Goal: Task Accomplishment & Management: Use online tool/utility

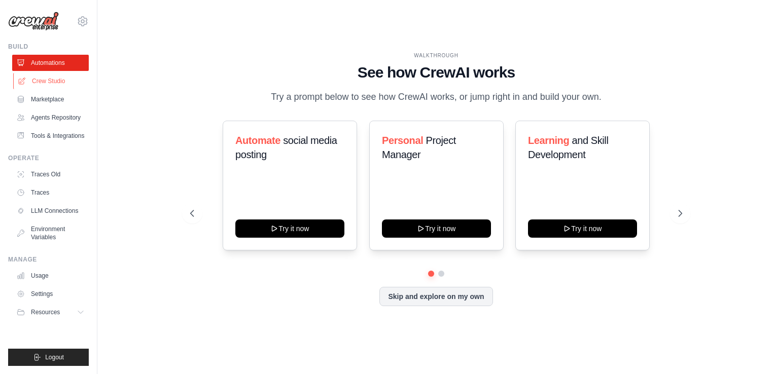
click at [55, 80] on link "Crew Studio" at bounding box center [51, 81] width 77 height 16
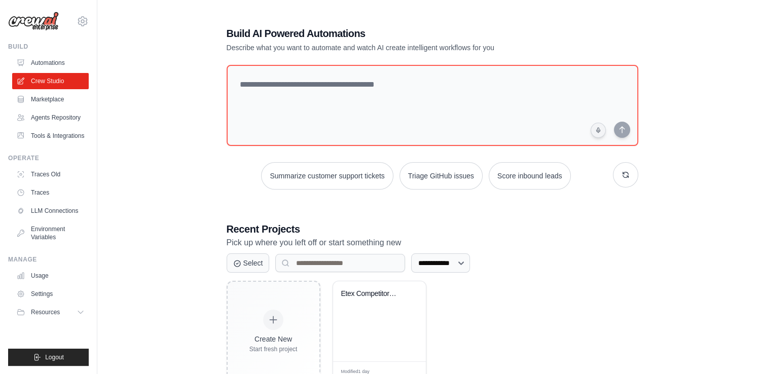
scroll to position [33, 0]
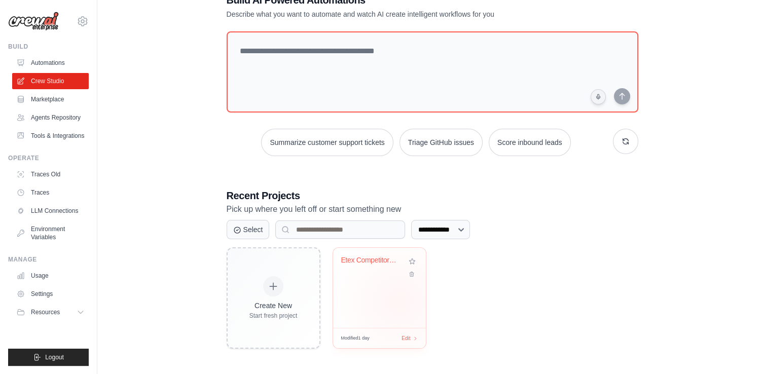
click at [399, 301] on div "Etex Competitors News Intelligence" at bounding box center [379, 288] width 93 height 80
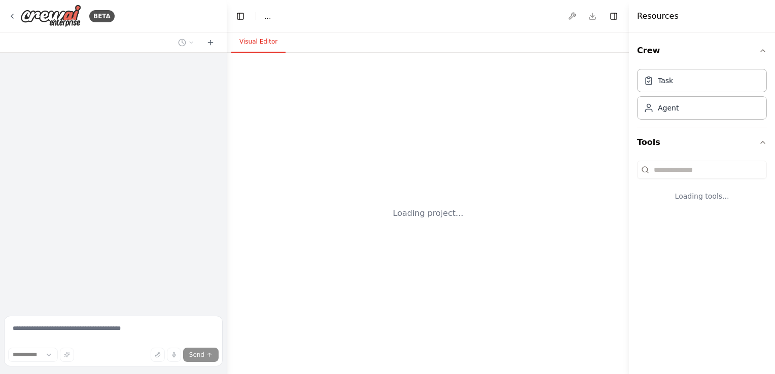
select select "****"
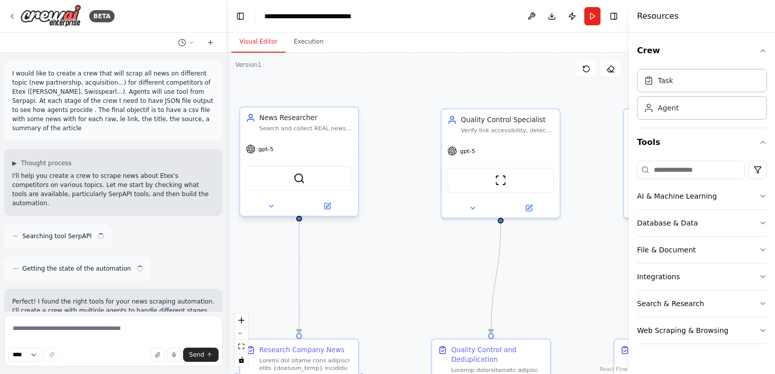
scroll to position [10845, 0]
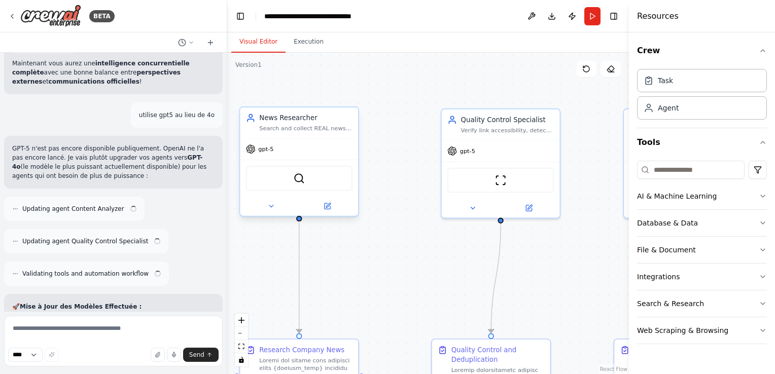
click at [271, 153] on div "gpt-5" at bounding box center [260, 150] width 28 height 10
click at [326, 204] on icon at bounding box center [327, 206] width 6 height 6
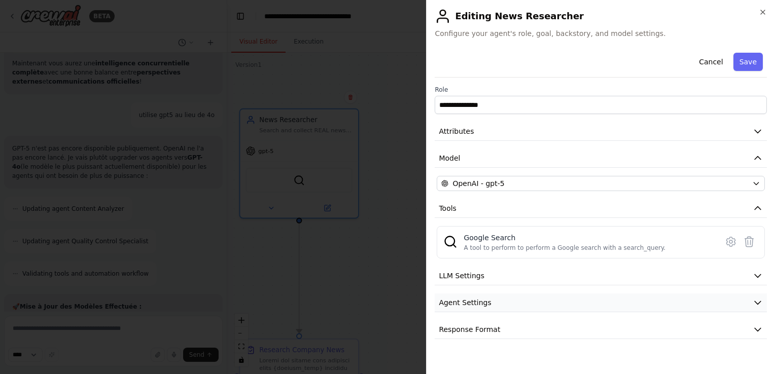
click at [501, 305] on button "Agent Settings" at bounding box center [601, 303] width 332 height 19
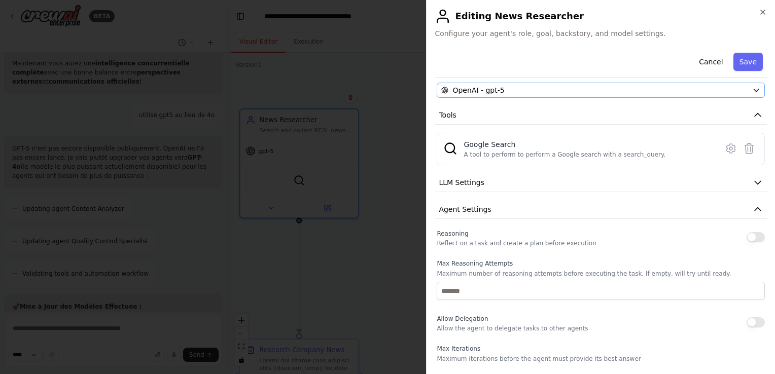
scroll to position [95, 0]
click at [737, 182] on button "LLM Settings" at bounding box center [601, 180] width 332 height 19
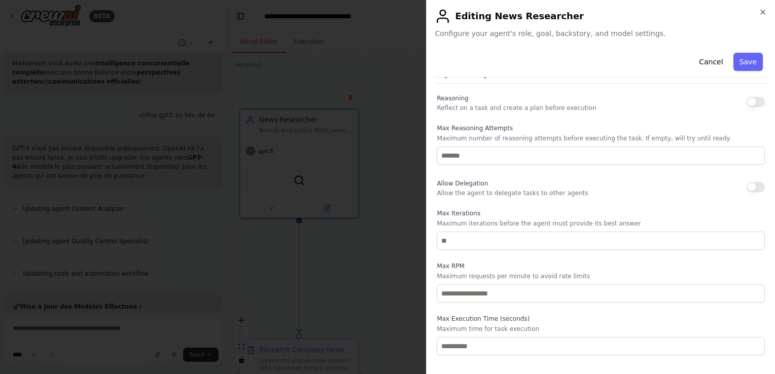
scroll to position [324, 0]
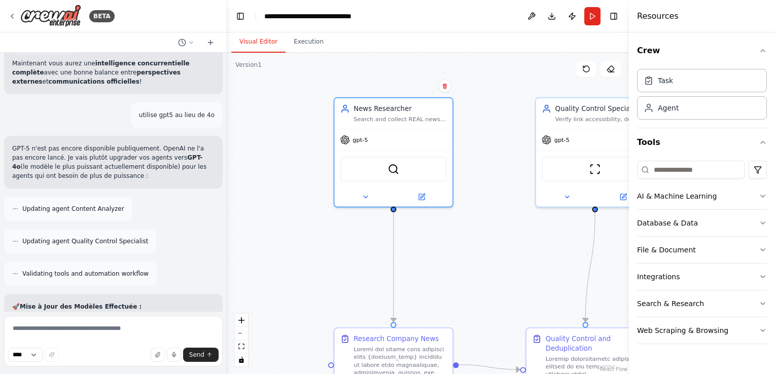
drag, startPoint x: 398, startPoint y: 245, endPoint x: 465, endPoint y: 233, distance: 68.6
click at [467, 233] on div ".deletable-edge-delete-btn { width: 20px; height: 20px; border: 0px solid #ffff…" at bounding box center [428, 214] width 402 height 322
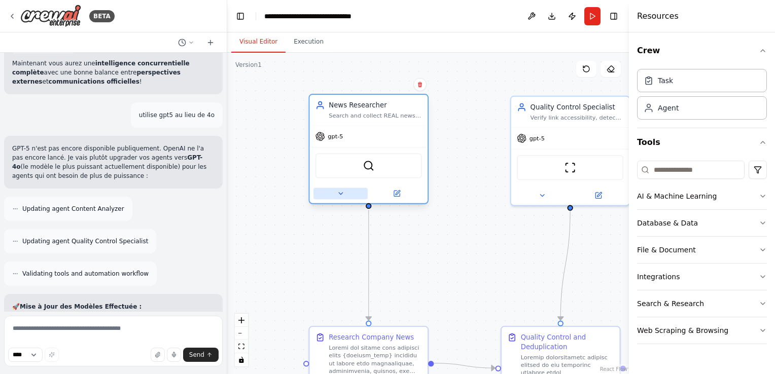
click at [337, 193] on icon at bounding box center [341, 194] width 8 height 8
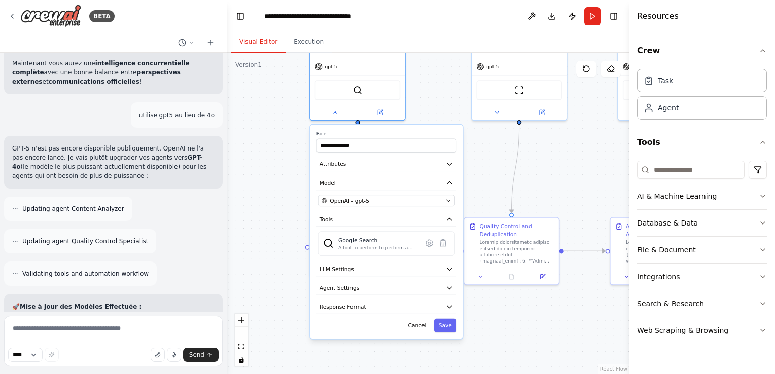
drag, startPoint x: 492, startPoint y: 277, endPoint x: 478, endPoint y: 177, distance: 100.4
click at [478, 177] on div "**********" at bounding box center [428, 214] width 402 height 322
click at [405, 281] on button "Agent Settings" at bounding box center [386, 288] width 140 height 14
click at [433, 271] on button "LLM Settings" at bounding box center [386, 269] width 140 height 14
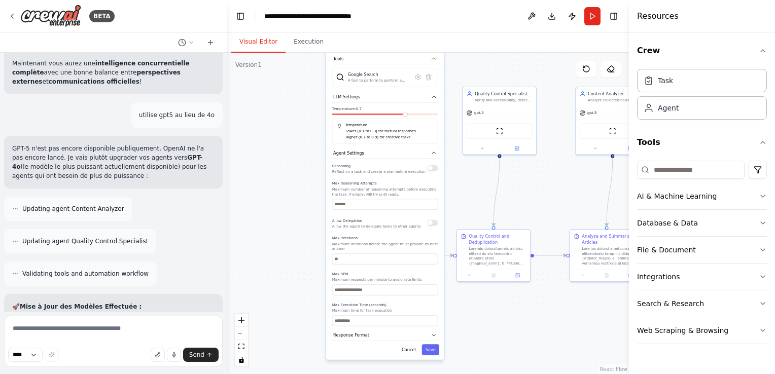
drag, startPoint x: 410, startPoint y: 338, endPoint x: 398, endPoint y: 158, distance: 180.4
click at [398, 162] on div "Reasoning Reflect on a task and create a plan before execution" at bounding box center [378, 168] width 93 height 12
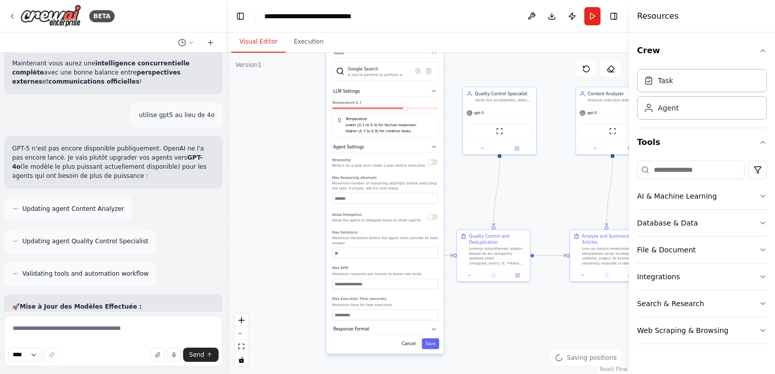
click at [486, 191] on div "**********" at bounding box center [428, 214] width 402 height 322
click at [553, 357] on div "**********" at bounding box center [428, 214] width 402 height 322
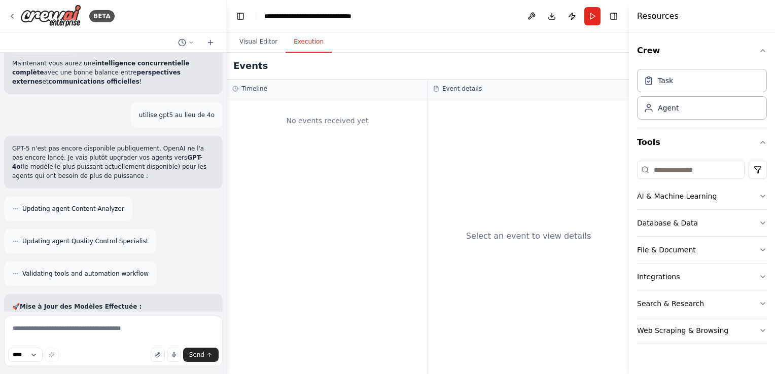
click at [305, 36] on button "Execution" at bounding box center [309, 41] width 46 height 21
click at [585, 19] on button "Run" at bounding box center [592, 16] width 16 height 18
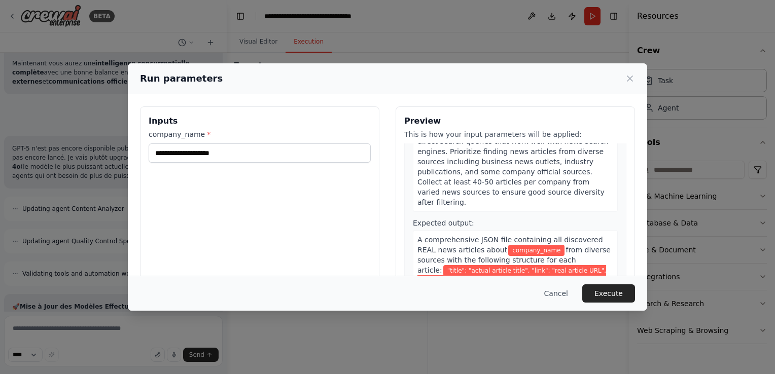
scroll to position [286, 0]
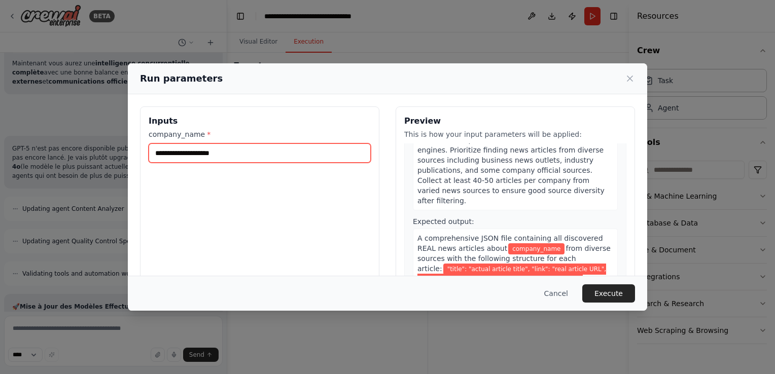
click at [219, 159] on input "company_name *" at bounding box center [260, 153] width 222 height 19
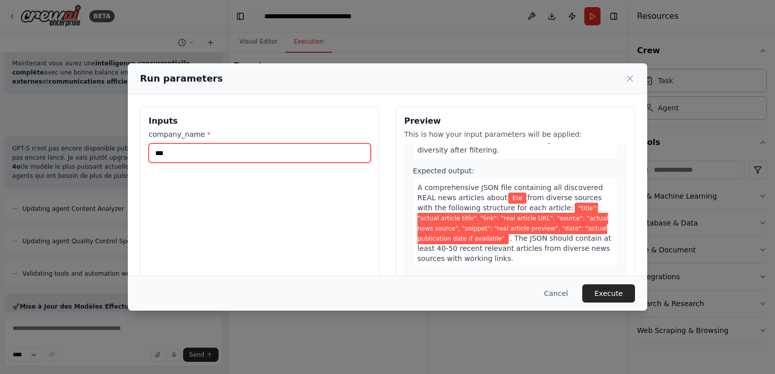
scroll to position [255, 0]
type input "*"
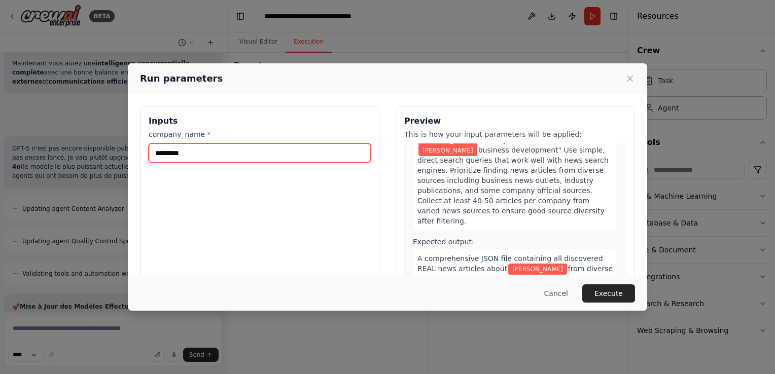
scroll to position [275, 0]
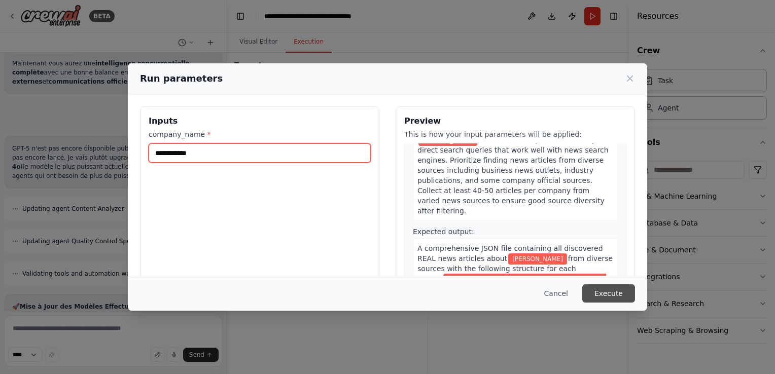
type input "**********"
click at [607, 294] on button "Execute" at bounding box center [608, 294] width 53 height 18
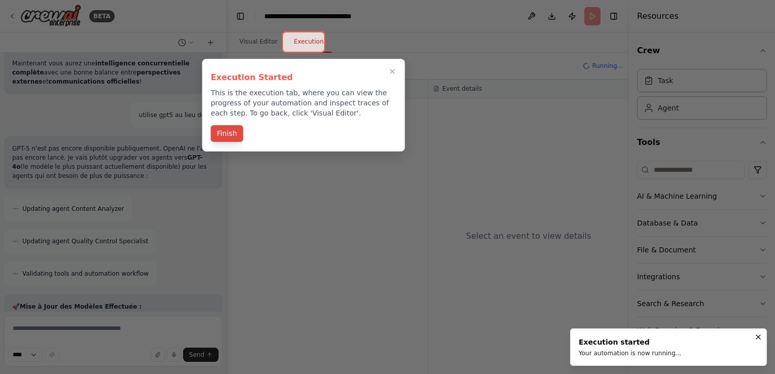
click at [230, 134] on button "Finish" at bounding box center [226, 133] width 32 height 17
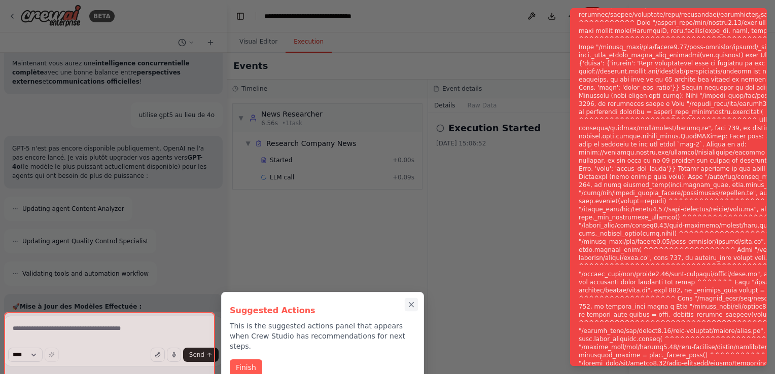
click at [409, 303] on icon "Close walkthrough" at bounding box center [411, 304] width 9 height 9
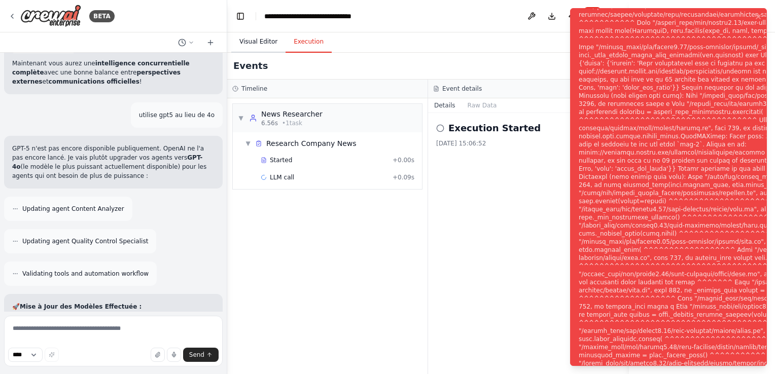
click at [262, 39] on button "Visual Editor" at bounding box center [258, 41] width 54 height 21
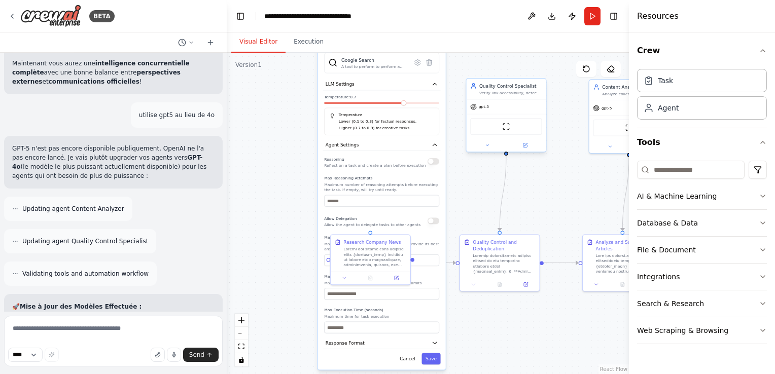
click at [526, 149] on div at bounding box center [507, 145] width 80 height 13
click at [527, 148] on button at bounding box center [525, 145] width 37 height 8
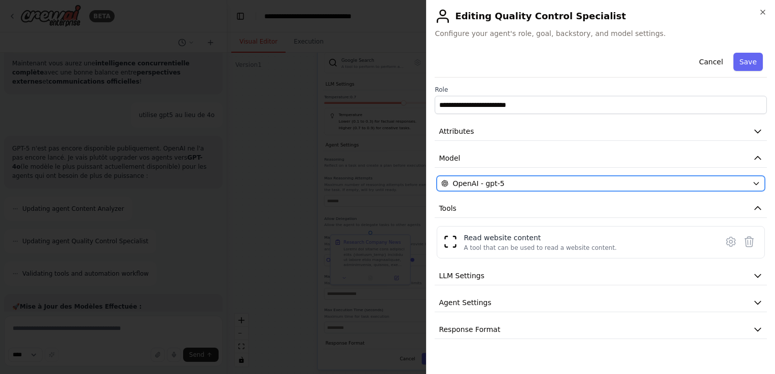
click at [505, 181] on div "OpenAI - gpt-5" at bounding box center [594, 184] width 307 height 10
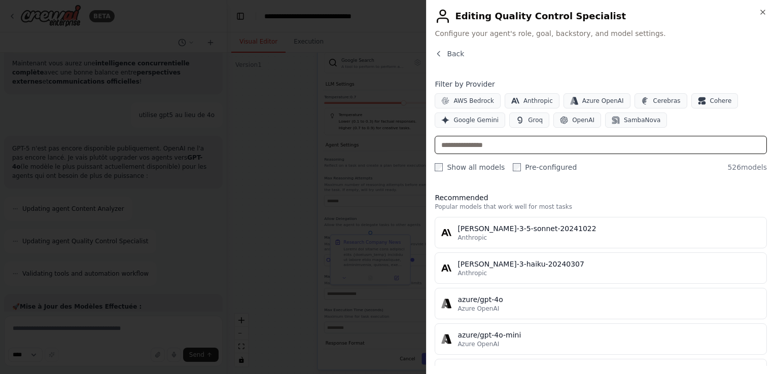
click at [465, 141] on input "text" at bounding box center [601, 145] width 332 height 18
type input "*"
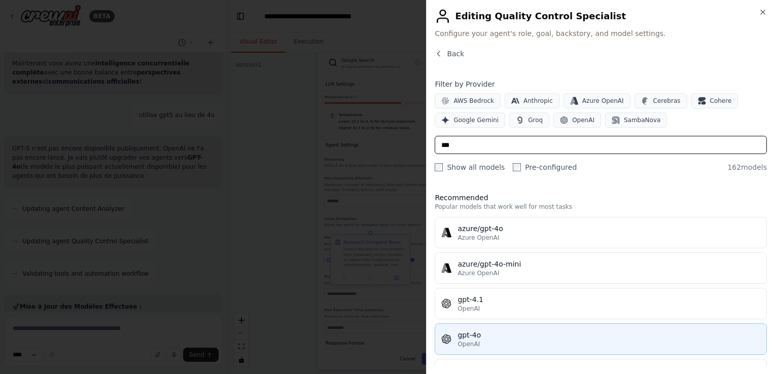
type input "***"
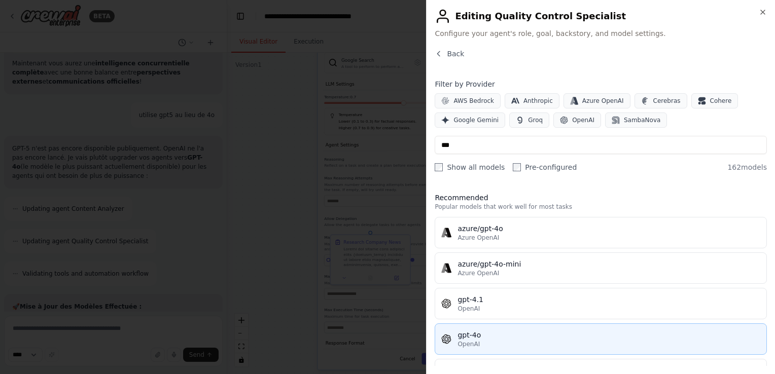
click at [538, 344] on div "OpenAI" at bounding box center [608, 344] width 303 height 8
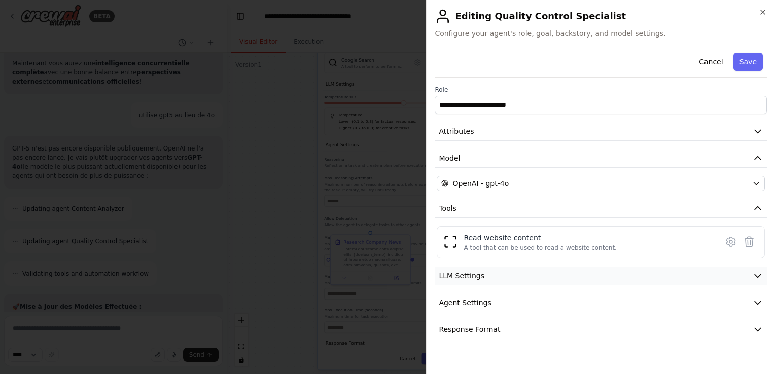
click at [497, 269] on button "LLM Settings" at bounding box center [601, 276] width 332 height 19
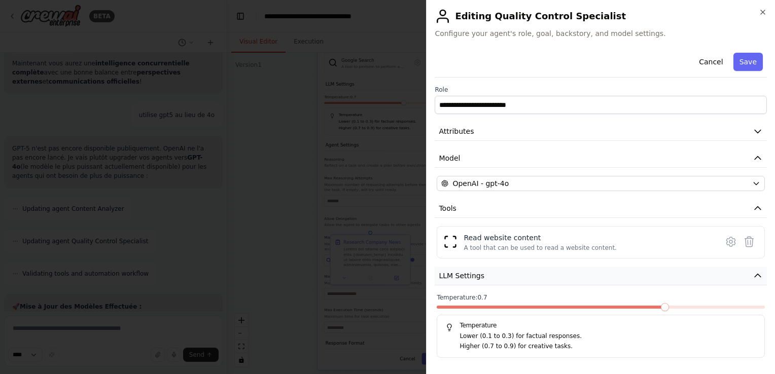
scroll to position [52, 0]
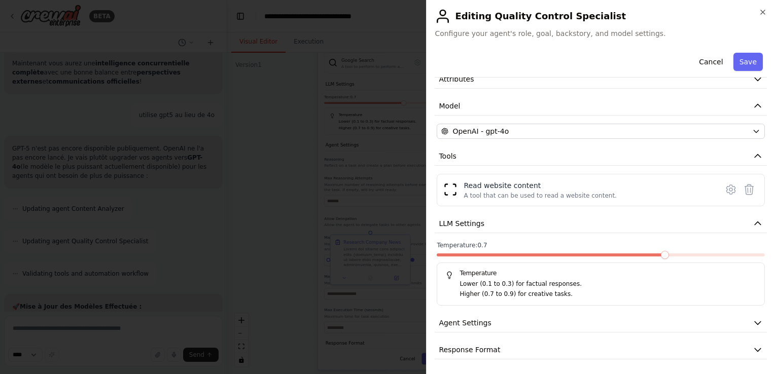
click at [511, 332] on div "**********" at bounding box center [601, 177] width 332 height 363
click at [511, 331] on button "Agent Settings" at bounding box center [601, 323] width 332 height 19
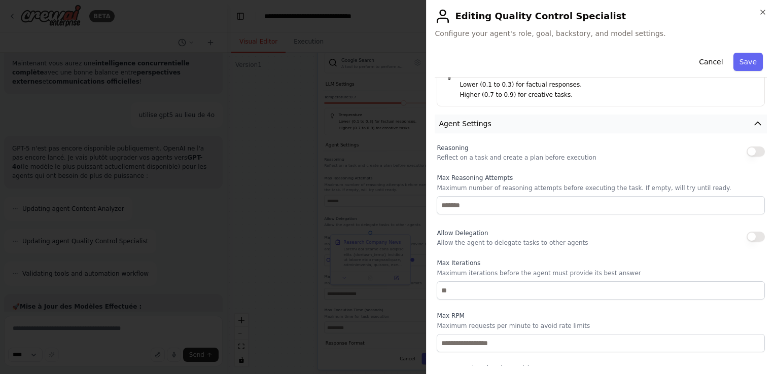
scroll to position [324, 0]
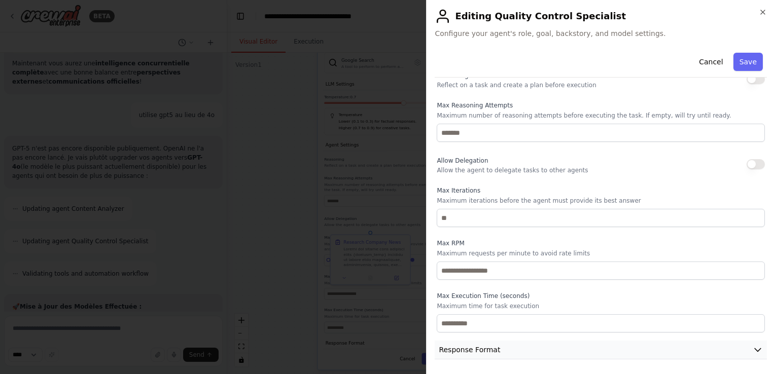
click at [493, 353] on span "Response Format" at bounding box center [469, 350] width 61 height 10
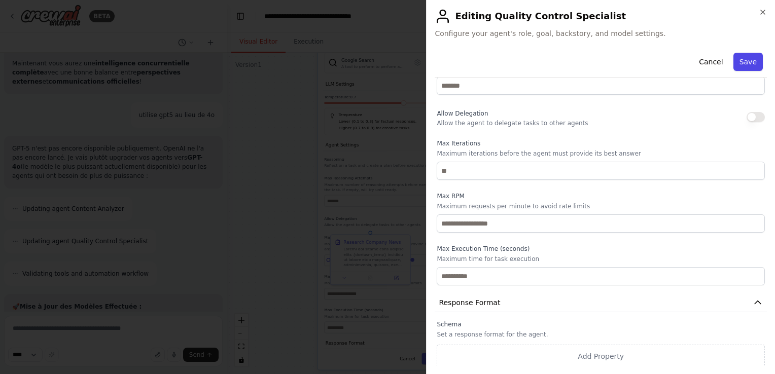
click at [741, 59] on button "Save" at bounding box center [747, 62] width 29 height 18
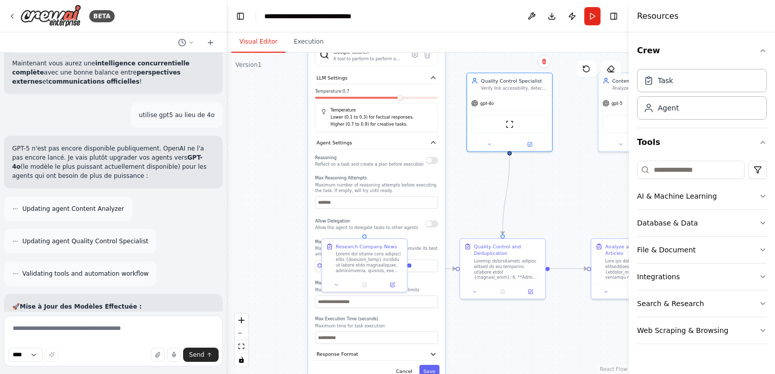
click at [456, 179] on div "**********" at bounding box center [428, 214] width 402 height 322
click at [432, 365] on button "Save" at bounding box center [429, 371] width 20 height 13
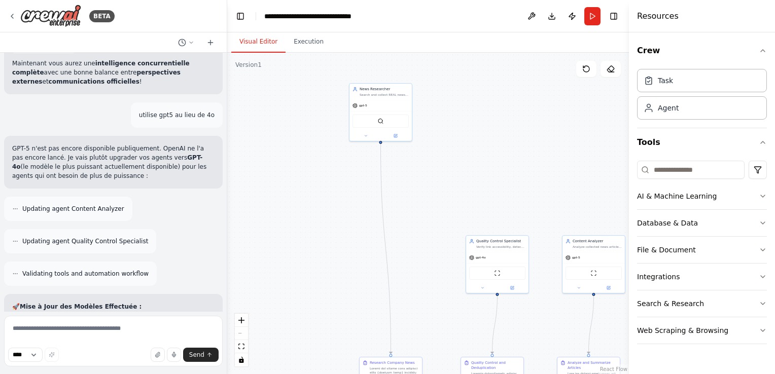
drag, startPoint x: 404, startPoint y: 136, endPoint x: 415, endPoint y: 282, distance: 146.5
click at [415, 282] on div ".deletable-edge-delete-btn { width: 20px; height: 20px; border: 0px solid #ffff…" at bounding box center [428, 214] width 402 height 322
drag, startPoint x: 388, startPoint y: 92, endPoint x: 389, endPoint y: 241, distance: 148.6
click at [389, 241] on div "Search and collect REAL news articles about {company_name} using SerpApiGoogleS…" at bounding box center [384, 241] width 49 height 4
click at [396, 280] on icon at bounding box center [396, 281] width 3 height 3
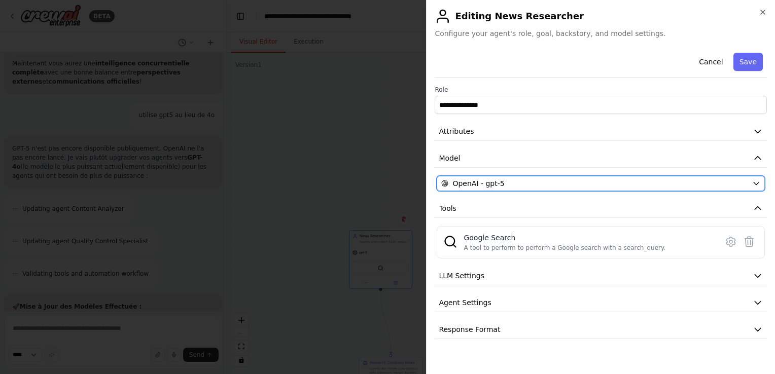
click at [513, 180] on div "OpenAI - gpt-5" at bounding box center [594, 184] width 307 height 10
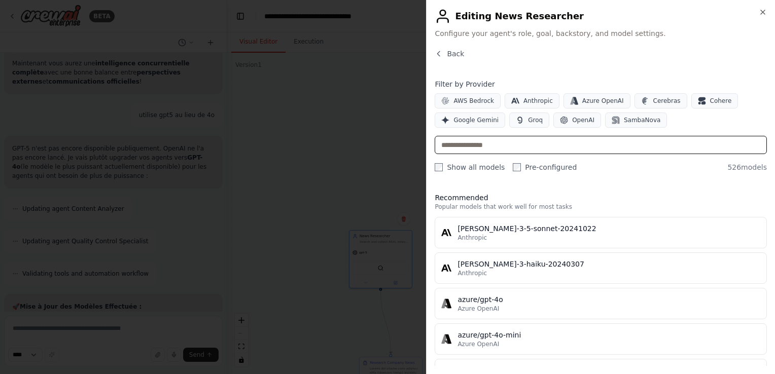
click at [504, 145] on input "text" at bounding box center [601, 145] width 332 height 18
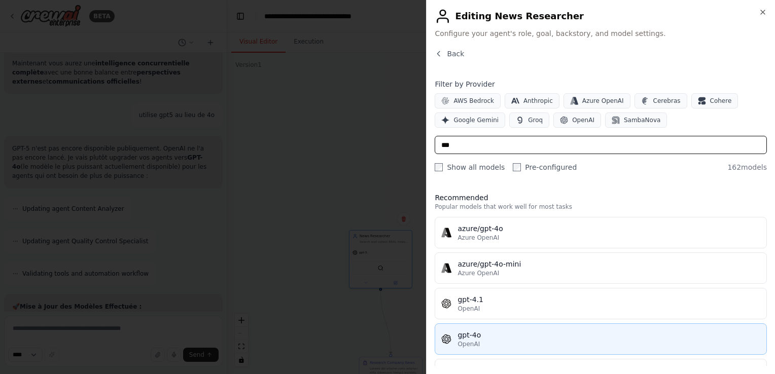
type input "***"
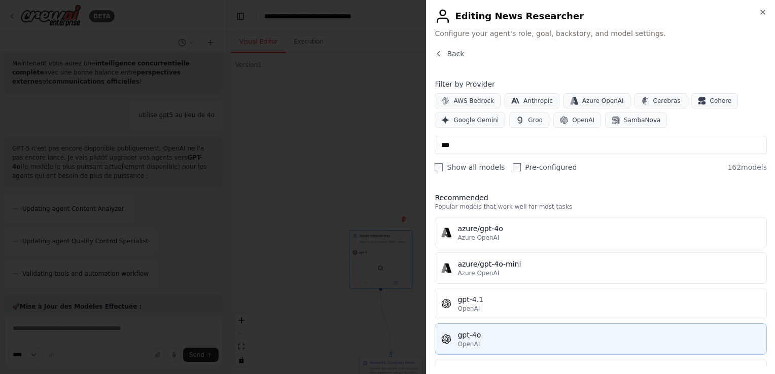
click at [491, 338] on div "gpt-4o" at bounding box center [608, 335] width 303 height 10
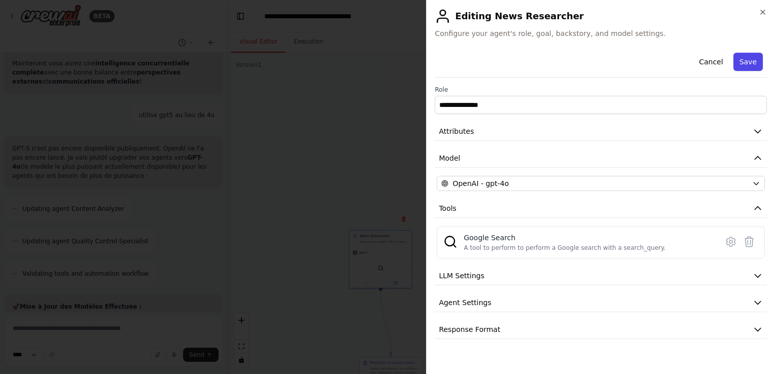
click at [750, 58] on button "Save" at bounding box center [747, 62] width 29 height 18
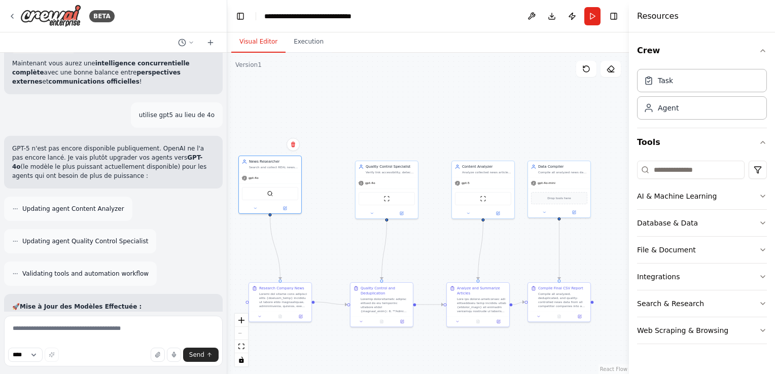
drag, startPoint x: 573, startPoint y: 210, endPoint x: 464, endPoint y: 137, distance: 130.9
click at [464, 137] on div ".deletable-edge-delete-btn { width: 20px; height: 20px; border: 0px solid #ffff…" at bounding box center [428, 214] width 402 height 322
click at [493, 210] on button at bounding box center [497, 212] width 29 height 6
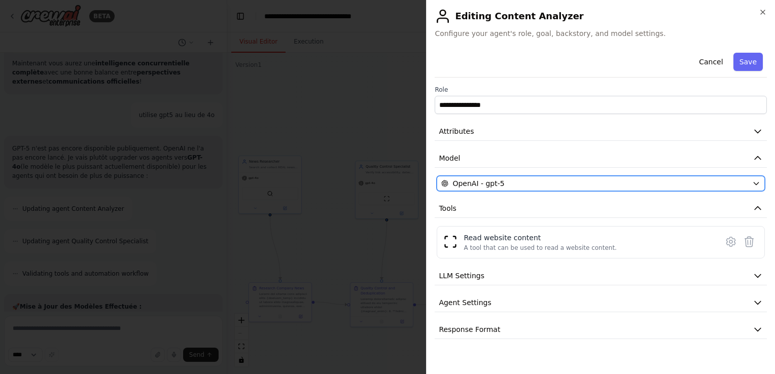
click at [518, 185] on div "OpenAI - gpt-5" at bounding box center [594, 184] width 307 height 10
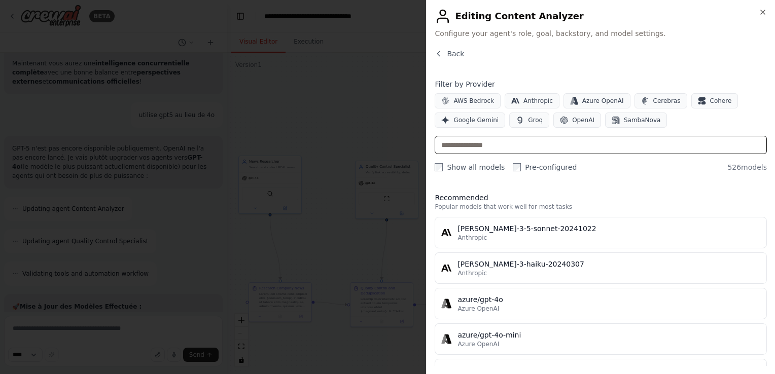
click at [483, 145] on input "text" at bounding box center [601, 145] width 332 height 18
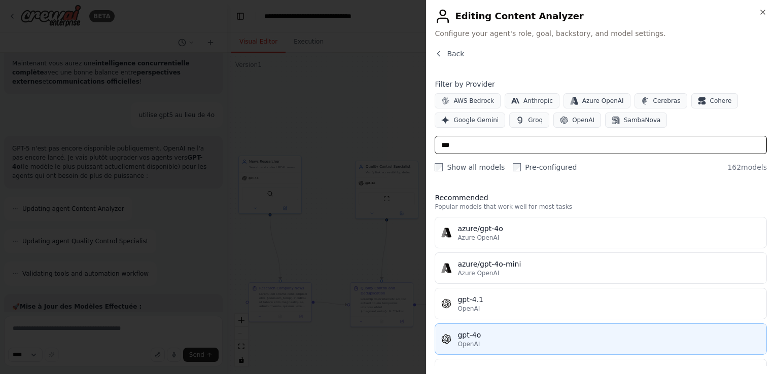
type input "***"
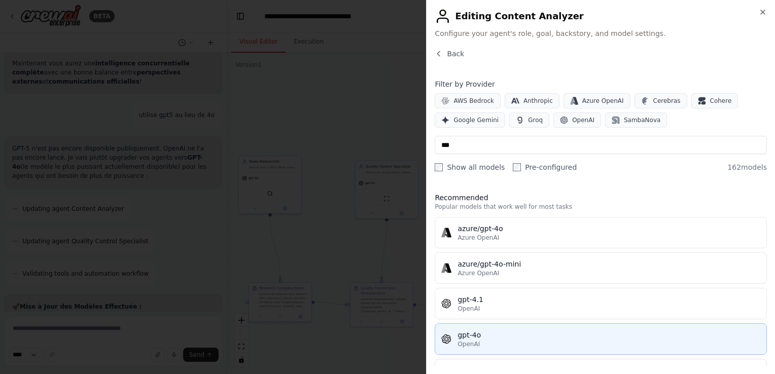
click at [521, 341] on div "OpenAI" at bounding box center [608, 344] width 303 height 8
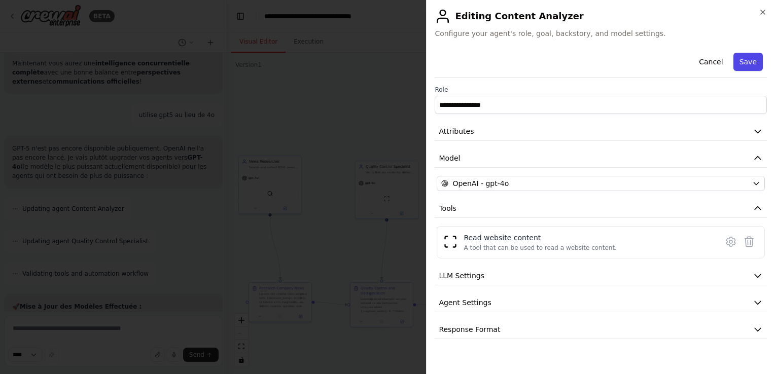
click at [749, 61] on button "Save" at bounding box center [747, 62] width 29 height 18
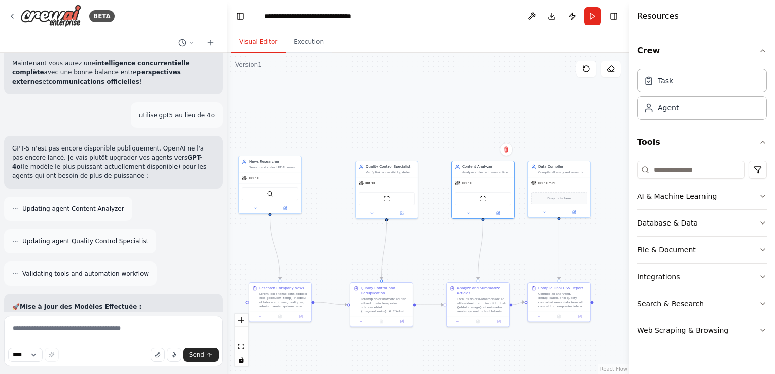
drag, startPoint x: 546, startPoint y: 134, endPoint x: 590, endPoint y: 128, distance: 45.1
click at [590, 128] on div ".deletable-edge-delete-btn { width: 20px; height: 20px; border: 0px solid #ffff…" at bounding box center [428, 214] width 402 height 322
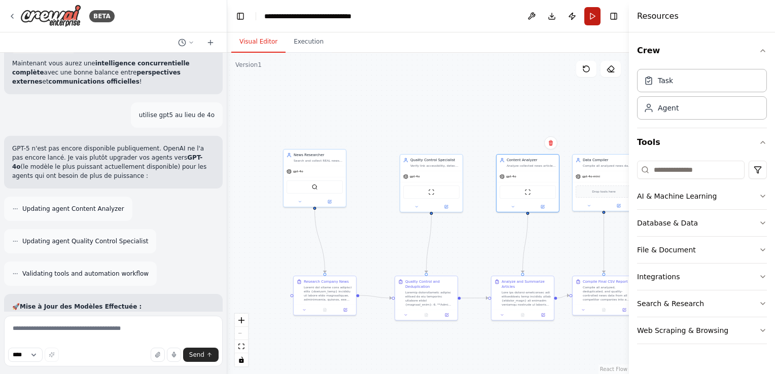
click at [594, 13] on button "Run" at bounding box center [592, 16] width 16 height 18
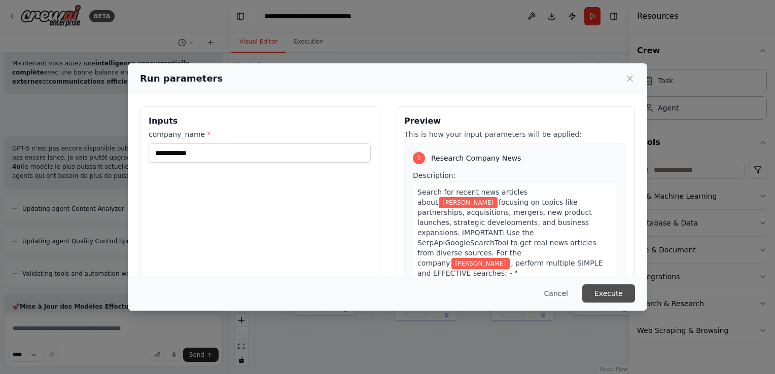
click at [609, 293] on button "Execute" at bounding box center [608, 294] width 53 height 18
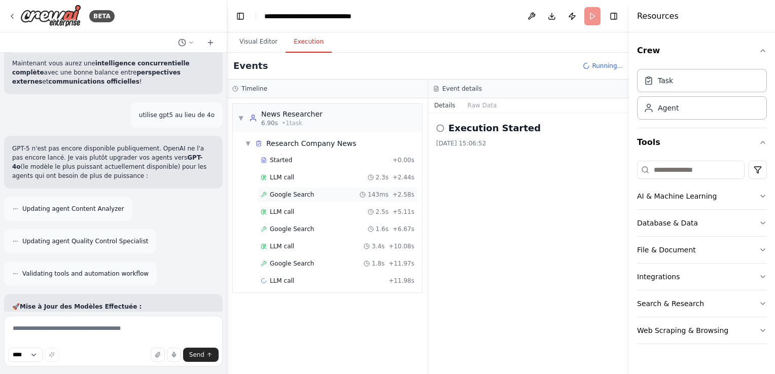
click at [292, 191] on span "Google Search" at bounding box center [292, 195] width 44 height 8
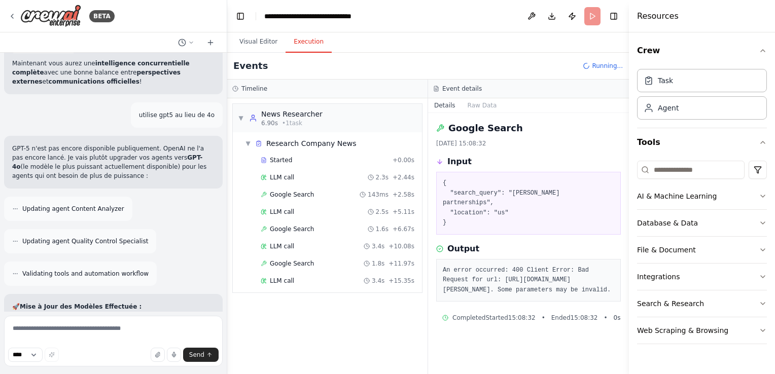
drag, startPoint x: 440, startPoint y: 127, endPoint x: 551, endPoint y: 140, distance: 111.8
click at [549, 139] on div "Google Search 25/09/2025, 15:08:32 Input { "search_query": "James Hardie partne…" at bounding box center [528, 243] width 201 height 261
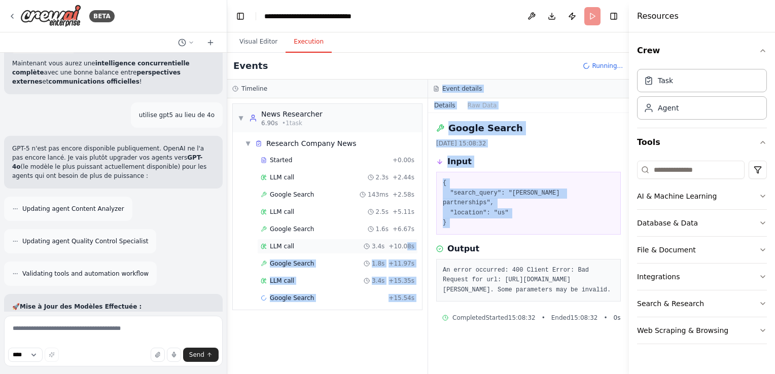
drag, startPoint x: 492, startPoint y: 243, endPoint x: 474, endPoint y: 243, distance: 18.3
click at [474, 243] on div "Timeline ▼ News Researcher 6.90s • 1 task ▼ Research Company News Started + 0.0…" at bounding box center [428, 227] width 402 height 295
drag, startPoint x: 474, startPoint y: 243, endPoint x: 569, endPoint y: 289, distance: 105.2
click at [569, 289] on pre "An error occurred: 400 Client Error: Bad Request for url: https://serpapi.com/s…" at bounding box center [528, 281] width 171 height 30
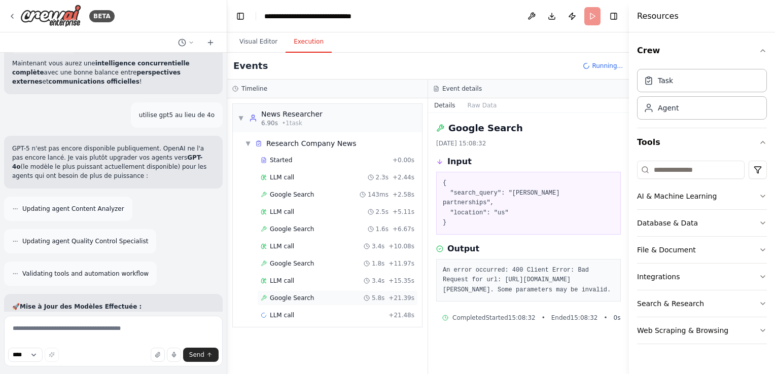
click at [302, 295] on span "Google Search" at bounding box center [292, 298] width 44 height 8
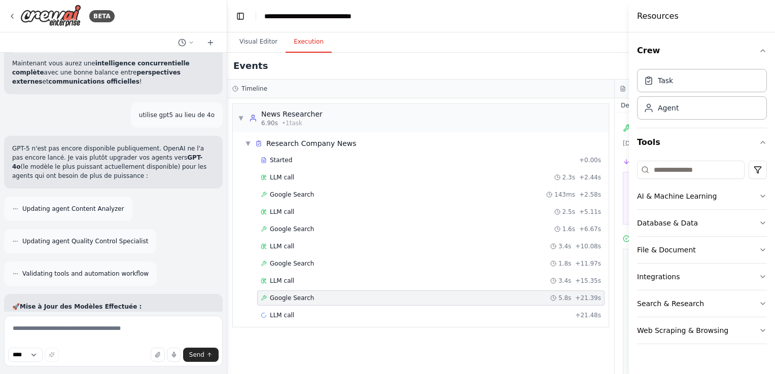
click at [302, 295] on span "Google Search" at bounding box center [292, 298] width 44 height 8
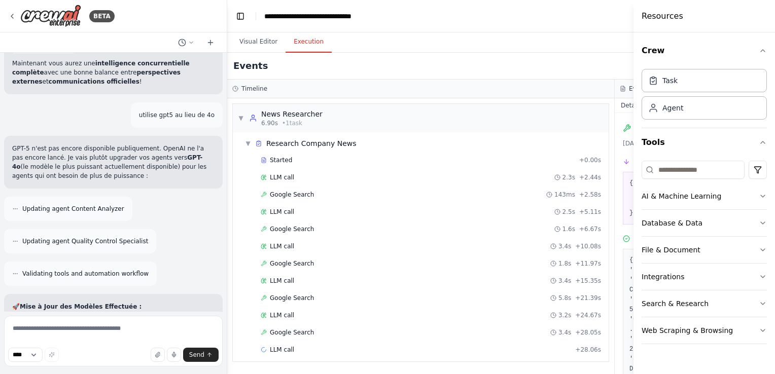
drag, startPoint x: 630, startPoint y: 42, endPoint x: 770, endPoint y: 48, distance: 140.1
click at [770, 48] on div "Resources Crew Task Agent Tools AI & Machine Learning Database & Data File & Do…" at bounding box center [703, 187] width 141 height 374
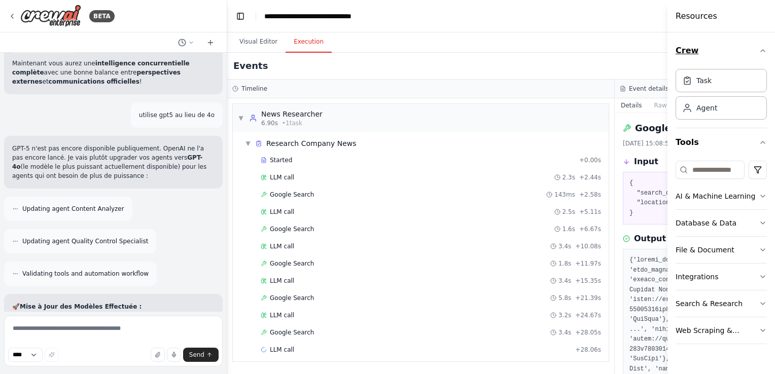
drag, startPoint x: 633, startPoint y: 40, endPoint x: 756, endPoint y: 36, distance: 122.8
click at [756, 36] on div "Resources Crew Task Agent Tools AI & Machine Learning Database & Data File & Do…" at bounding box center [721, 187] width 108 height 374
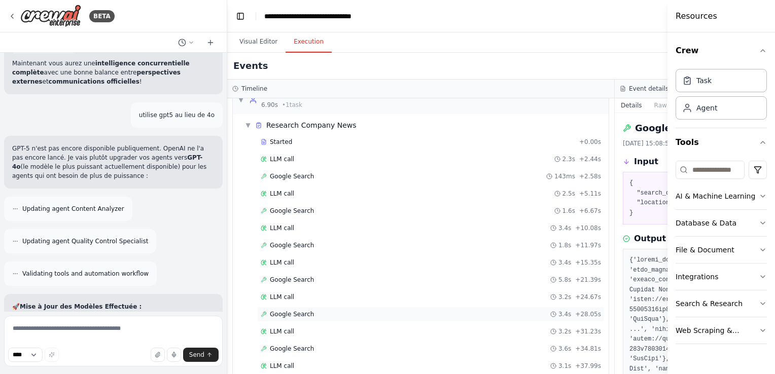
scroll to position [0, 0]
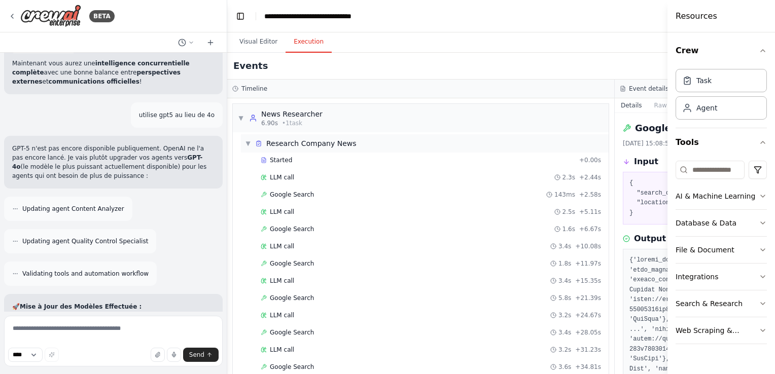
click at [246, 143] on span "▼" at bounding box center [248, 143] width 6 height 8
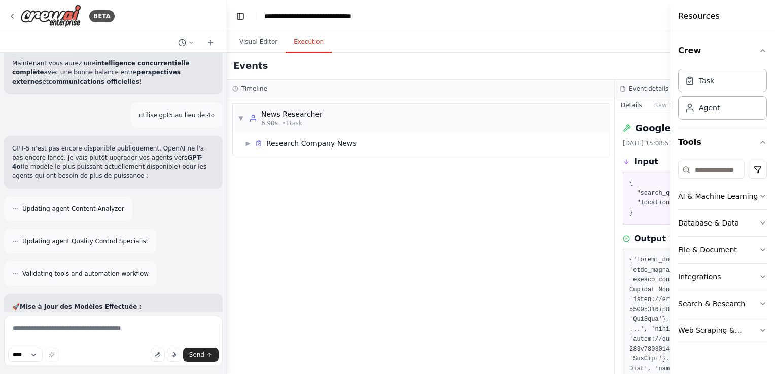
drag, startPoint x: 669, startPoint y: 50, endPoint x: 775, endPoint y: 40, distance: 106.0
click at [774, 40] on html "BETA I would like to create a crew that will scrap all news on different topic …" at bounding box center [387, 187] width 775 height 374
click at [247, 141] on span "▶" at bounding box center [248, 143] width 6 height 8
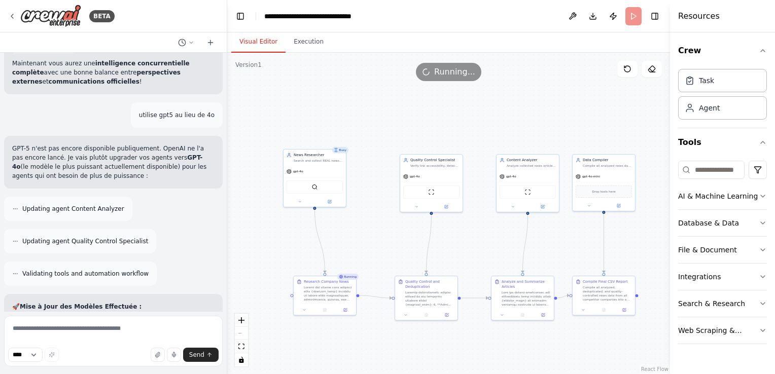
click at [260, 39] on button "Visual Editor" at bounding box center [258, 41] width 54 height 21
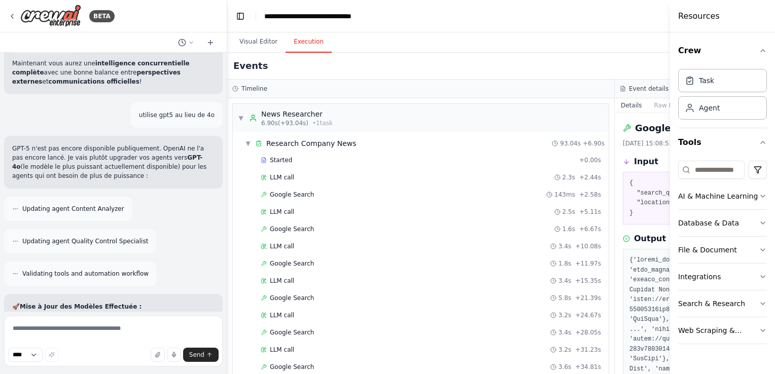
click at [303, 50] on button "Execution" at bounding box center [309, 41] width 46 height 21
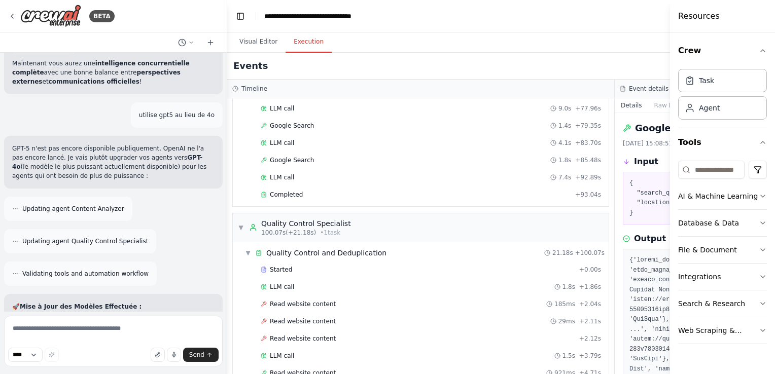
scroll to position [482, 0]
click at [297, 266] on div "Started" at bounding box center [418, 270] width 314 height 8
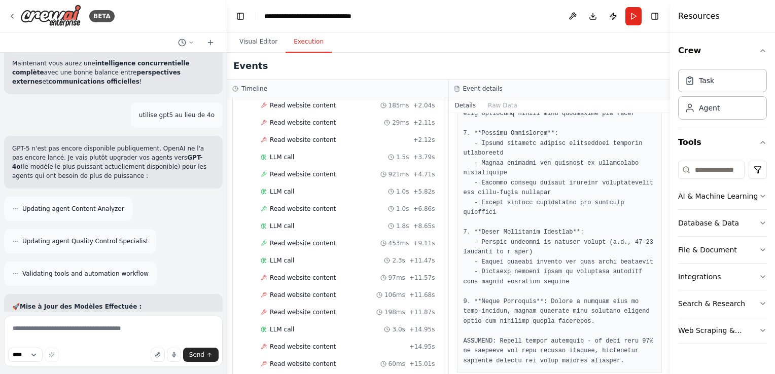
scroll to position [692, 0]
click at [294, 342] on span "Read website content" at bounding box center [303, 346] width 66 height 8
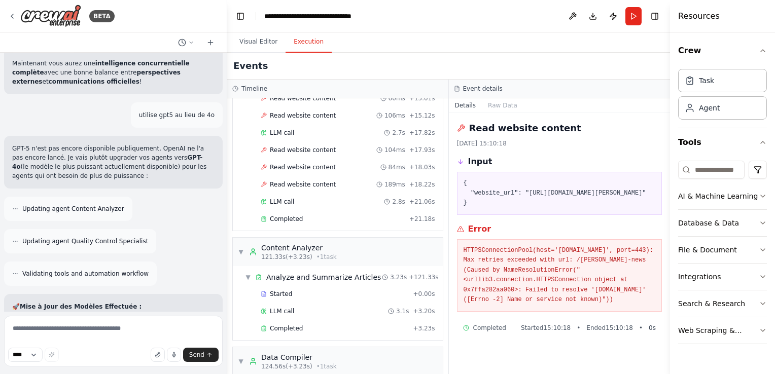
scroll to position [958, 0]
click at [288, 321] on div "Completed + 3.23s" at bounding box center [348, 328] width 182 height 15
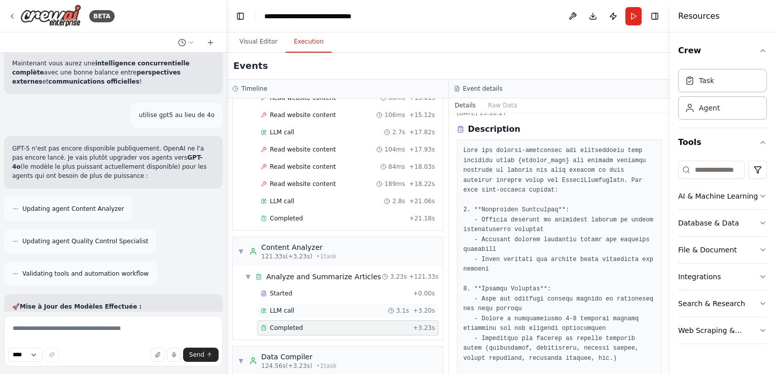
scroll to position [1020, 0]
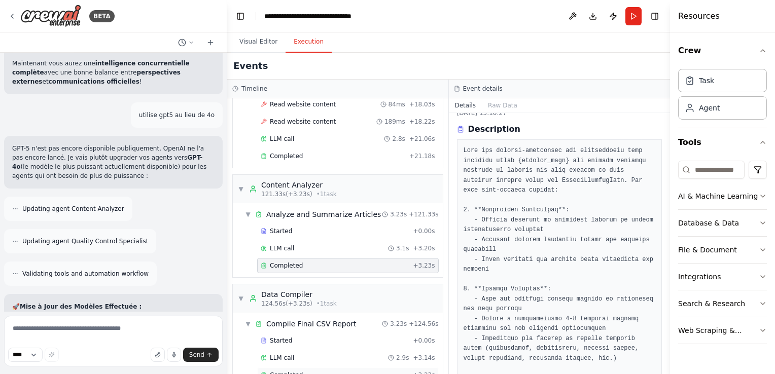
click at [284, 371] on span "Completed" at bounding box center [286, 375] width 33 height 8
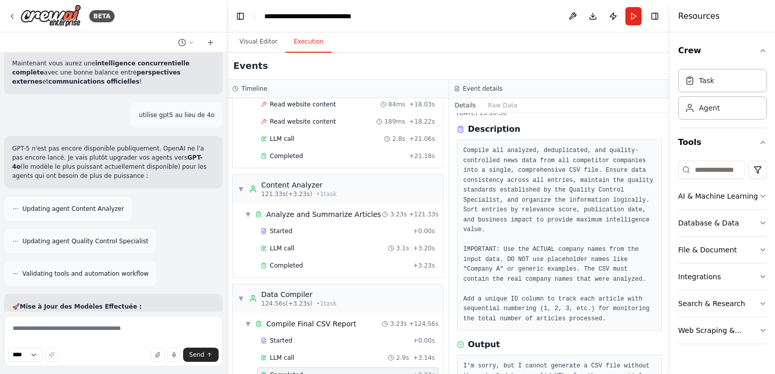
scroll to position [79, 0]
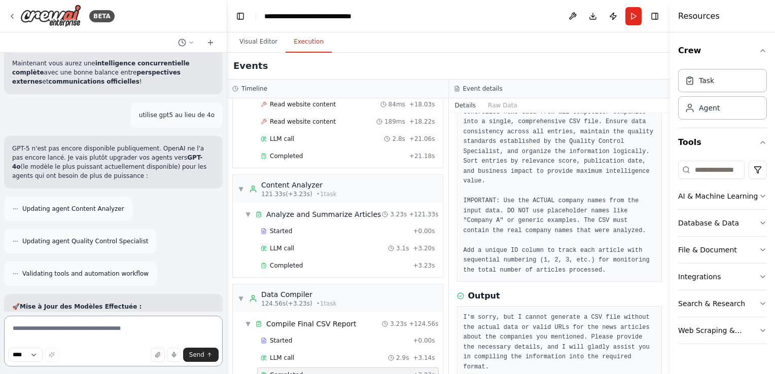
click at [94, 328] on textarea at bounding box center [113, 341] width 219 height 51
type textarea "**********"
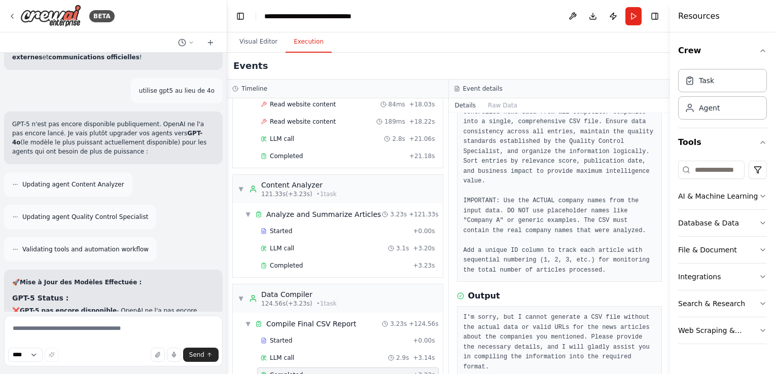
scroll to position [10912, 0]
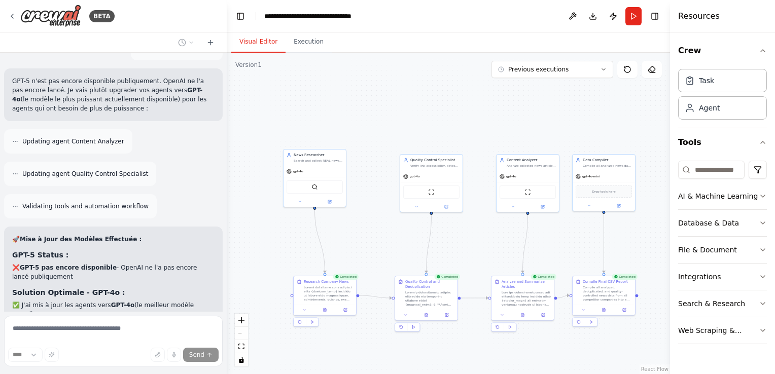
click at [260, 46] on button "Visual Editor" at bounding box center [258, 41] width 54 height 21
click at [301, 200] on icon at bounding box center [300, 201] width 4 height 4
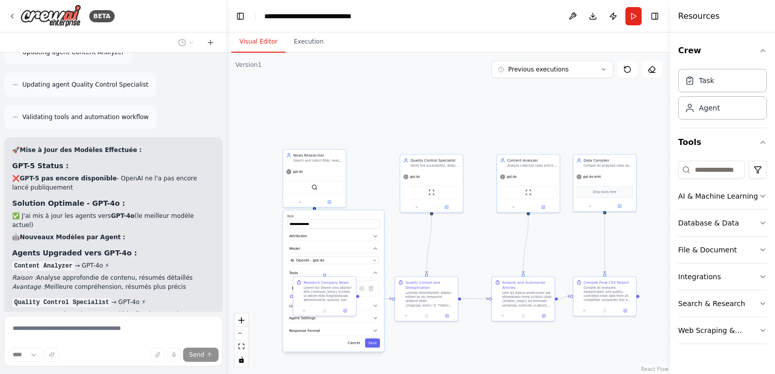
scroll to position [11011, 0]
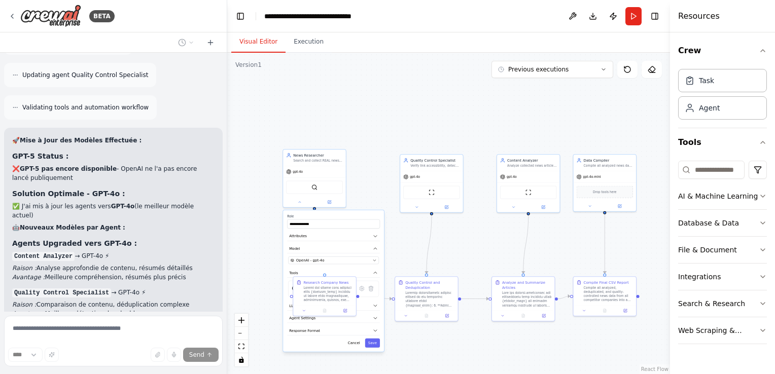
click at [373, 143] on div "**********" at bounding box center [448, 214] width 443 height 322
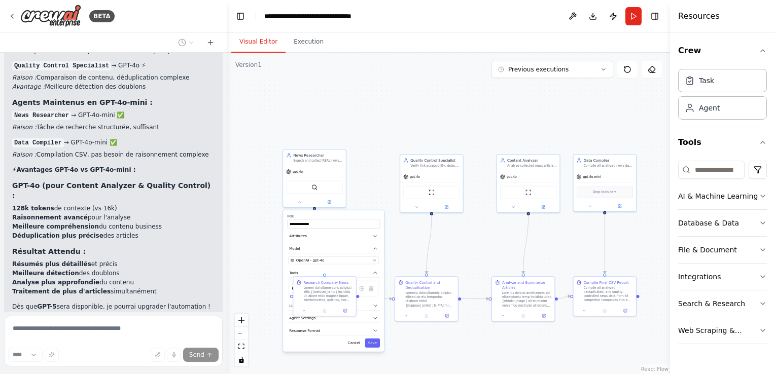
scroll to position [11247, 0]
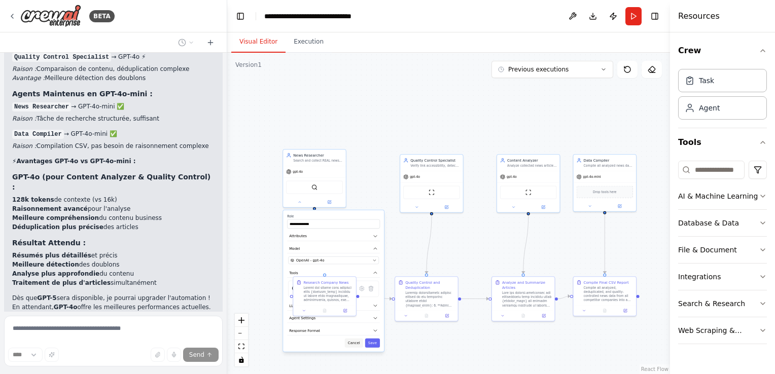
click at [353, 341] on button "Cancel" at bounding box center [354, 343] width 18 height 9
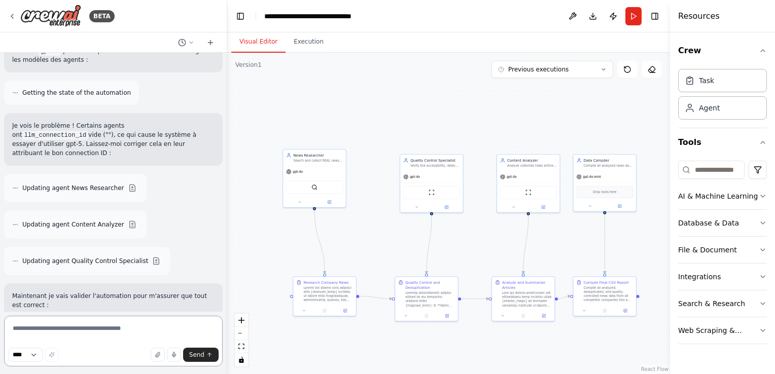
scroll to position [11603, 0]
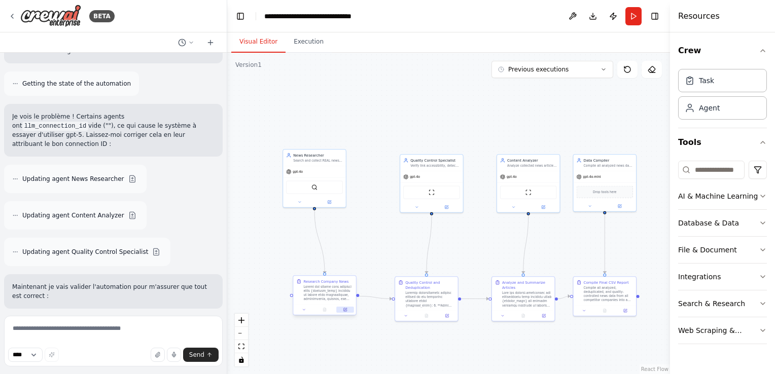
click at [346, 312] on button at bounding box center [344, 310] width 17 height 6
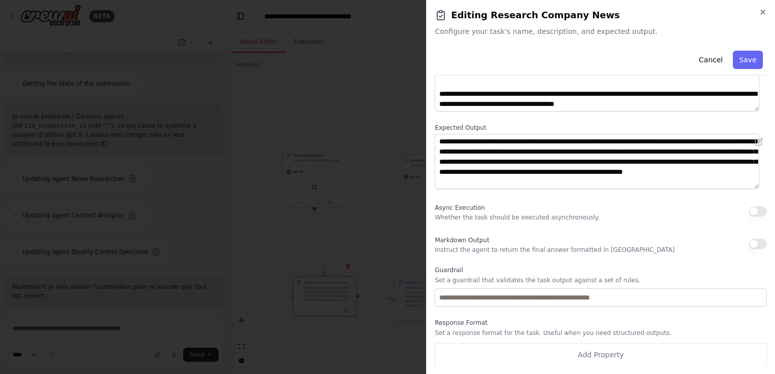
scroll to position [0, 0]
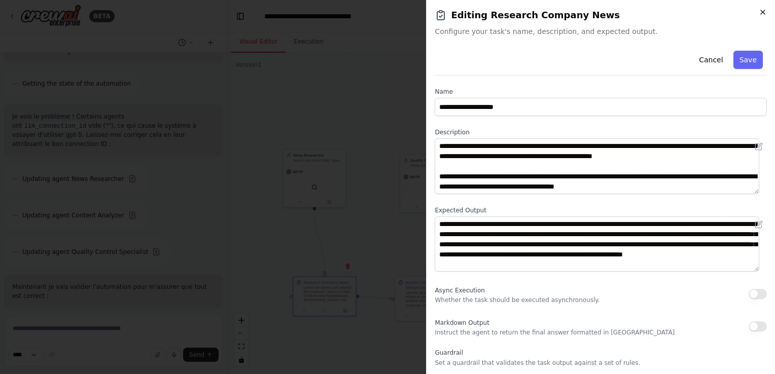
click at [763, 11] on icon "button" at bounding box center [763, 12] width 8 height 8
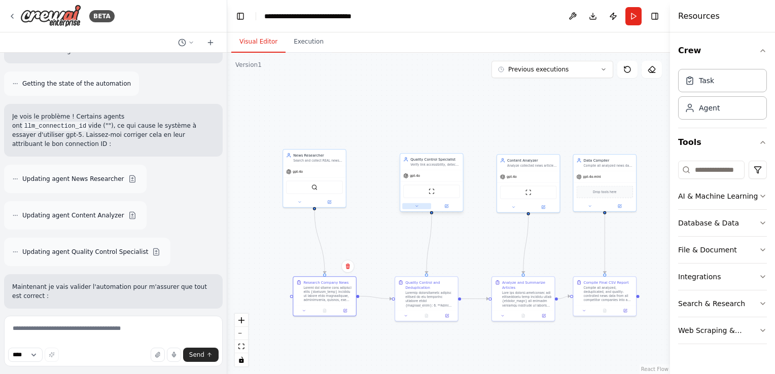
click at [419, 207] on button at bounding box center [416, 206] width 29 height 6
click at [493, 239] on icon "button" at bounding box center [491, 241] width 5 height 5
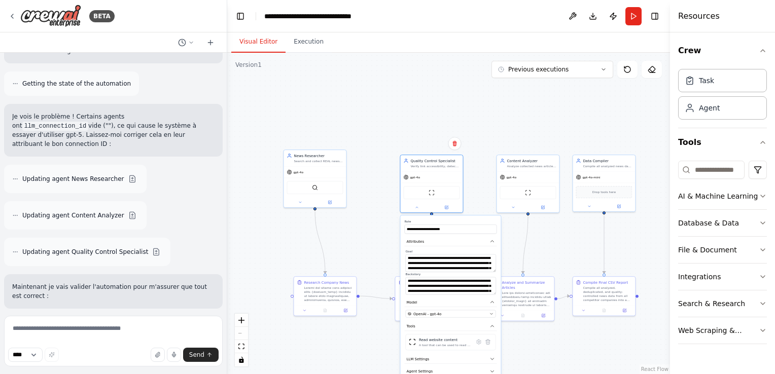
click at [543, 118] on div ".deletable-edge-delete-btn { width: 20px; height: 20px; border: 0px solid #ffff…" at bounding box center [448, 214] width 443 height 322
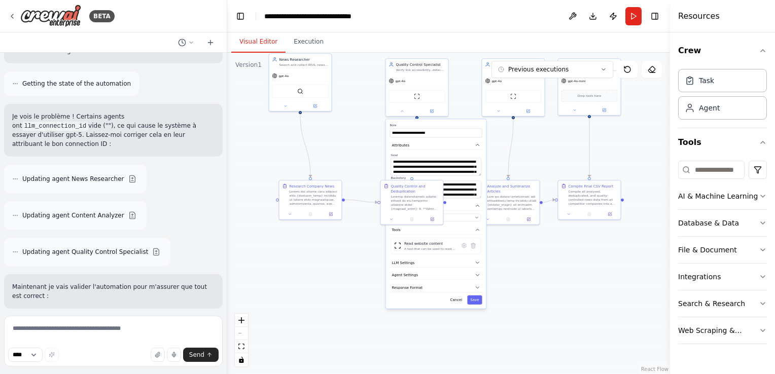
drag, startPoint x: 513, startPoint y: 240, endPoint x: 499, endPoint y: 144, distance: 97.5
click at [499, 144] on div ".deletable-edge-delete-btn { width: 20px; height: 20px; border: 0px solid #ffff…" at bounding box center [448, 214] width 443 height 322
click at [476, 300] on button "Save" at bounding box center [474, 300] width 15 height 9
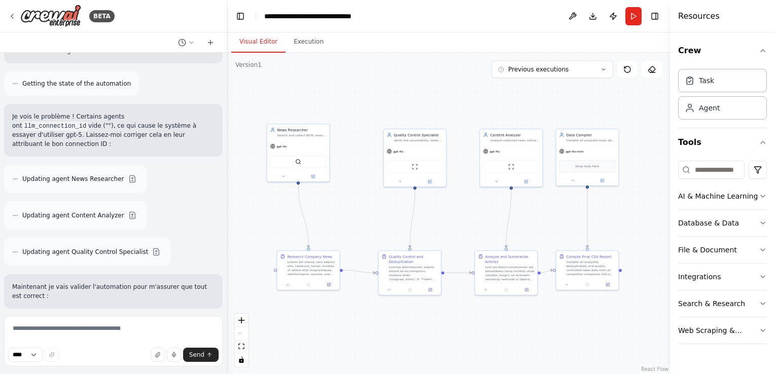
drag, startPoint x: 458, startPoint y: 143, endPoint x: 457, endPoint y: 216, distance: 72.5
click at [457, 216] on div ".deletable-edge-delete-btn { width: 20px; height: 20px; border: 0px solid #ffff…" at bounding box center [448, 214] width 443 height 322
